Goal: Task Accomplishment & Management: Use online tool/utility

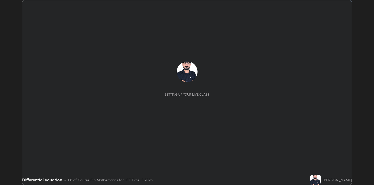
scroll to position [185, 373]
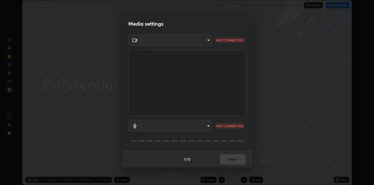
type input "2c59b190f107927fcb55c6cdfe149e37458de3dbae8a46ba74a2f9008a67dca9"
type input "communications"
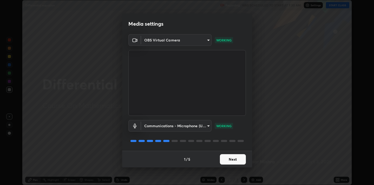
click at [236, 158] on button "Next" at bounding box center [233, 159] width 26 height 10
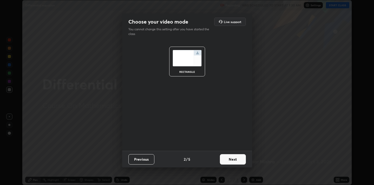
click at [237, 160] on button "Next" at bounding box center [233, 159] width 26 height 10
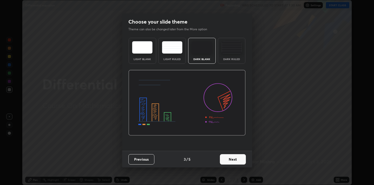
click at [236, 159] on button "Next" at bounding box center [233, 159] width 26 height 10
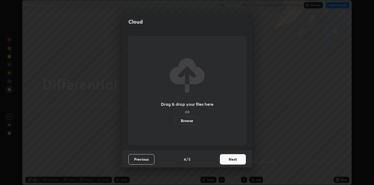
click at [235, 160] on button "Next" at bounding box center [233, 159] width 26 height 10
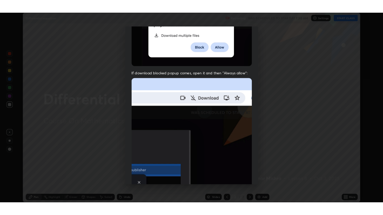
scroll to position [105, 0]
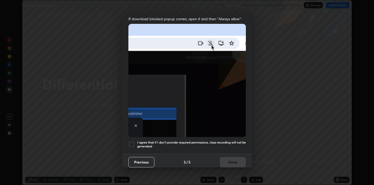
click at [131, 142] on div at bounding box center [131, 144] width 6 height 6
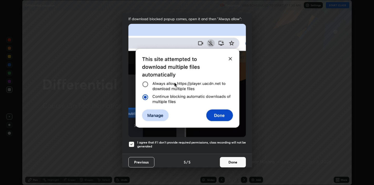
click at [236, 159] on button "Done" at bounding box center [233, 162] width 26 height 10
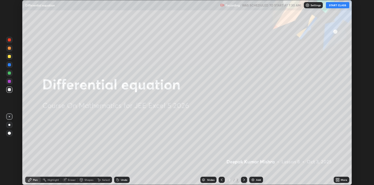
click at [343, 4] on button "START CLASS" at bounding box center [336, 5] width 23 height 6
click at [339, 178] on div "More" at bounding box center [341, 180] width 16 height 6
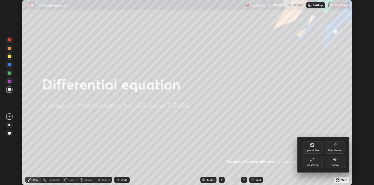
click at [313, 162] on icon at bounding box center [312, 160] width 4 height 4
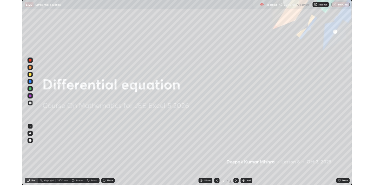
scroll to position [215, 383]
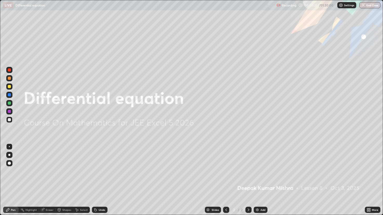
click at [258, 185] on img at bounding box center [257, 210] width 4 height 4
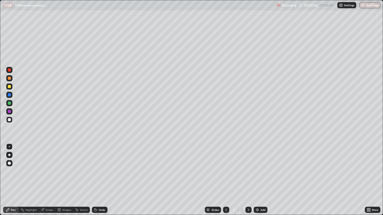
click at [9, 86] on div at bounding box center [9, 86] width 3 height 3
click at [9, 120] on div at bounding box center [9, 119] width 3 height 3
click at [9, 85] on div at bounding box center [9, 86] width 3 height 3
click at [10, 95] on div at bounding box center [9, 94] width 3 height 3
click at [9, 86] on div at bounding box center [9, 86] width 3 height 3
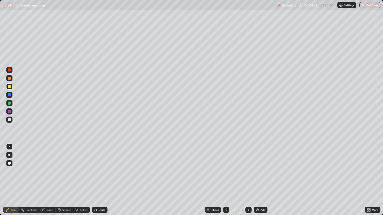
click at [10, 119] on div at bounding box center [9, 119] width 3 height 3
click at [257, 185] on img at bounding box center [257, 210] width 4 height 4
click at [9, 87] on div at bounding box center [9, 86] width 3 height 3
click at [49, 185] on div "Eraser" at bounding box center [50, 210] width 8 height 3
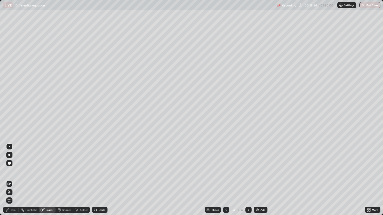
click at [15, 185] on div "Pen" at bounding box center [13, 210] width 5 height 3
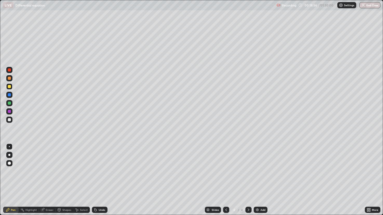
click at [50, 185] on div "Eraser" at bounding box center [50, 210] width 8 height 3
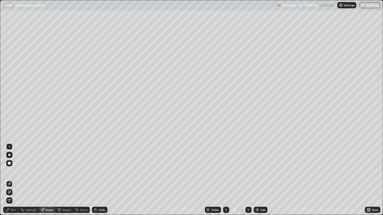
click at [15, 185] on div "Pen" at bounding box center [11, 210] width 16 height 6
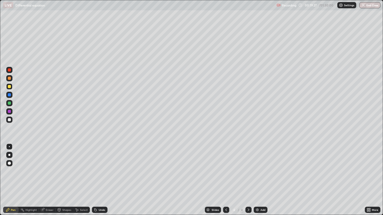
click at [35, 185] on div "Highlight" at bounding box center [30, 210] width 11 height 3
click at [48, 185] on div "Eraser" at bounding box center [47, 210] width 17 height 6
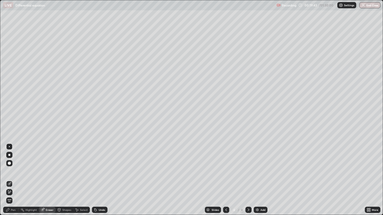
click at [82, 185] on div "Select" at bounding box center [84, 210] width 8 height 3
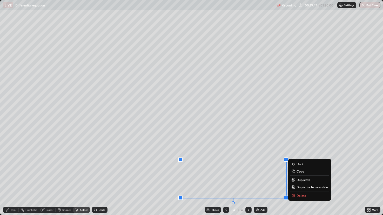
click at [302, 185] on p "Delete" at bounding box center [301, 196] width 10 height 4
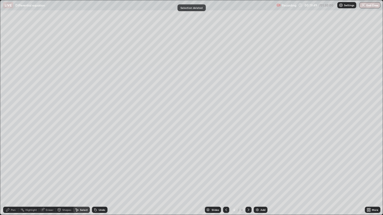
click at [268, 143] on div "0 ° Undo Copy Duplicate Duplicate to new slide Delete" at bounding box center [191, 107] width 383 height 215
click at [14, 185] on div "Pen" at bounding box center [13, 210] width 5 height 3
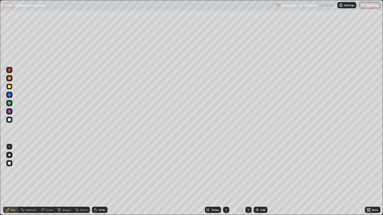
click at [259, 185] on img at bounding box center [257, 210] width 4 height 4
click at [46, 185] on div "Eraser" at bounding box center [47, 210] width 17 height 6
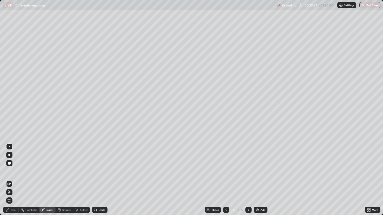
click at [15, 185] on div "Pen" at bounding box center [13, 210] width 5 height 3
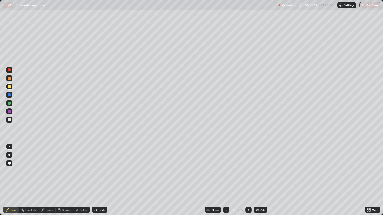
click at [258, 185] on img at bounding box center [257, 210] width 4 height 4
click at [49, 185] on div "Eraser" at bounding box center [50, 210] width 8 height 3
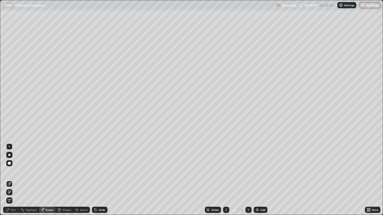
click at [15, 185] on div "Pen" at bounding box center [13, 210] width 5 height 3
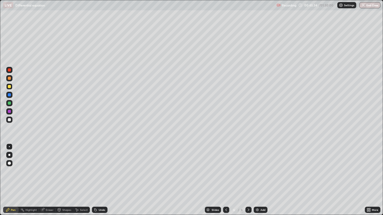
click at [49, 185] on div "Eraser" at bounding box center [50, 210] width 8 height 3
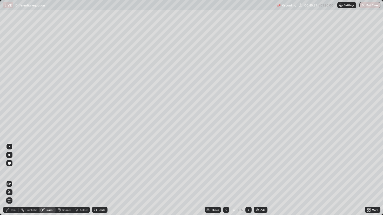
click at [17, 185] on div "Pen" at bounding box center [11, 210] width 16 height 6
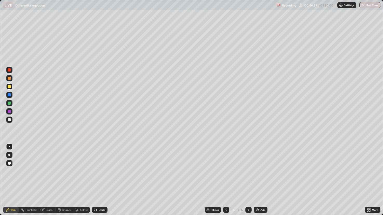
click at [49, 185] on div "Eraser" at bounding box center [50, 210] width 8 height 3
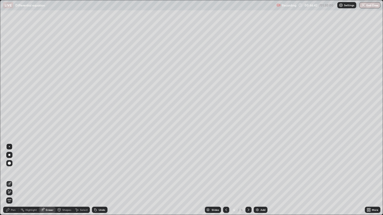
click at [17, 185] on div "Pen" at bounding box center [11, 210] width 16 height 6
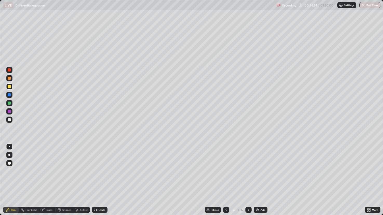
click at [50, 185] on div "Eraser" at bounding box center [47, 210] width 17 height 6
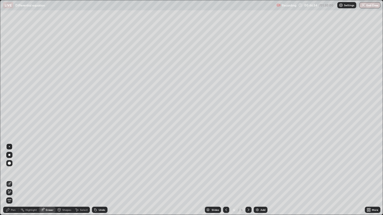
click at [15, 185] on div "Pen" at bounding box center [13, 210] width 5 height 3
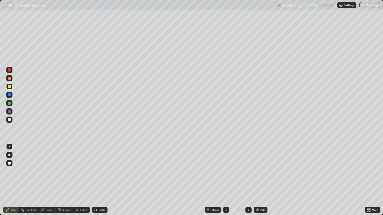
click at [52, 185] on div "Eraser" at bounding box center [50, 210] width 8 height 3
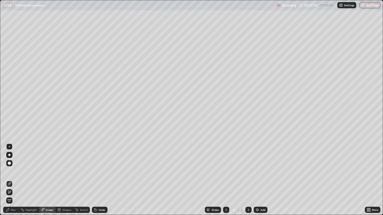
click at [14, 185] on div "Pen" at bounding box center [13, 210] width 5 height 3
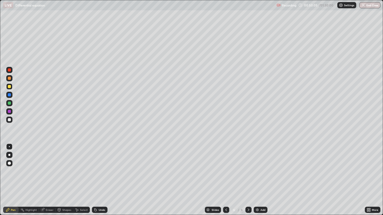
click at [10, 120] on div at bounding box center [9, 119] width 3 height 3
click at [51, 185] on div "Eraser" at bounding box center [50, 210] width 8 height 3
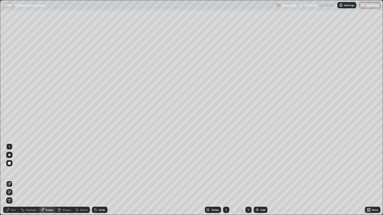
click at [14, 185] on div "Pen" at bounding box center [11, 210] width 16 height 6
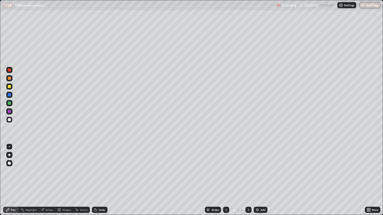
click at [257, 185] on img at bounding box center [257, 210] width 4 height 4
click at [10, 86] on div at bounding box center [9, 86] width 3 height 3
click at [10, 118] on div at bounding box center [9, 120] width 6 height 6
click at [9, 86] on div at bounding box center [9, 86] width 3 height 3
click at [9, 111] on div at bounding box center [9, 111] width 3 height 3
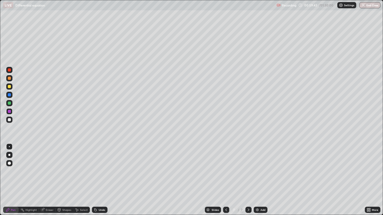
click at [259, 185] on div "Add" at bounding box center [261, 210] width 14 height 6
click at [9, 118] on div at bounding box center [9, 120] width 6 height 6
click at [9, 87] on div at bounding box center [9, 86] width 3 height 3
click at [47, 185] on div "Eraser" at bounding box center [50, 210] width 8 height 3
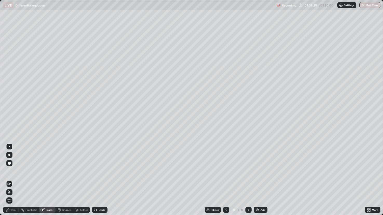
click at [15, 185] on div "Pen" at bounding box center [11, 210] width 16 height 6
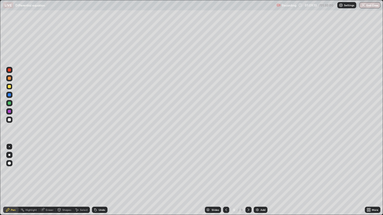
click at [49, 185] on div "Eraser" at bounding box center [50, 210] width 8 height 3
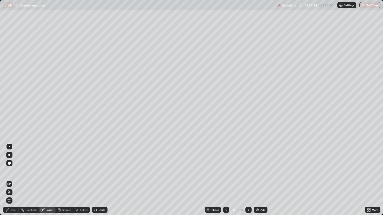
click at [83, 185] on div "Select" at bounding box center [84, 210] width 8 height 3
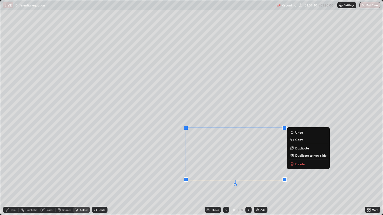
click at [300, 164] on p "Delete" at bounding box center [300, 164] width 10 height 4
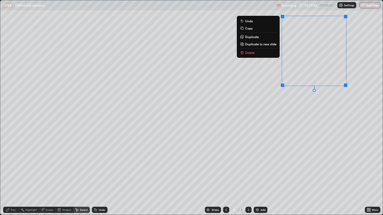
click at [257, 52] on button "Delete" at bounding box center [258, 53] width 39 height 6
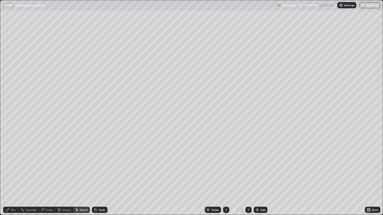
click at [49, 185] on div "Eraser" at bounding box center [50, 210] width 8 height 3
click at [13, 185] on div "Pen" at bounding box center [13, 210] width 5 height 3
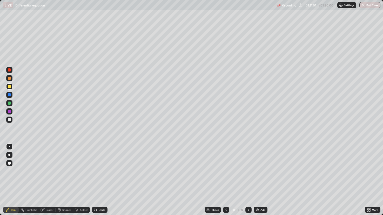
click at [49, 185] on div "Eraser" at bounding box center [50, 210] width 8 height 3
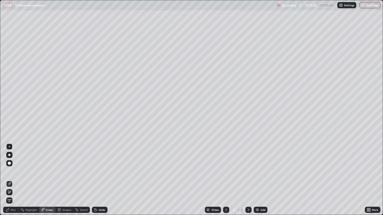
click at [13, 185] on div "Pen" at bounding box center [13, 210] width 5 height 3
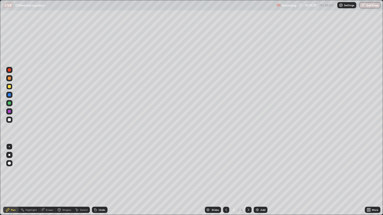
click at [261, 185] on div "Add" at bounding box center [262, 210] width 5 height 3
click at [226, 185] on icon at bounding box center [226, 210] width 4 height 4
click at [11, 120] on div at bounding box center [9, 120] width 6 height 6
click at [261, 185] on div "Add" at bounding box center [262, 210] width 5 height 3
click at [9, 87] on div at bounding box center [9, 86] width 3 height 3
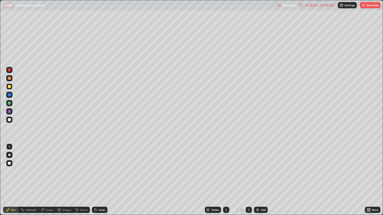
click at [370, 4] on button "End Class" at bounding box center [370, 5] width 21 height 6
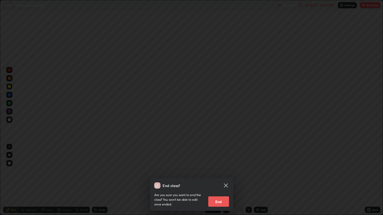
click at [224, 185] on button "End" at bounding box center [218, 202] width 21 height 10
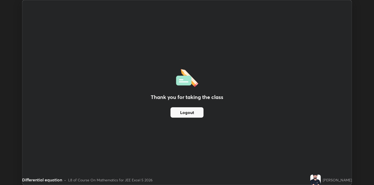
scroll to position [25771, 25582]
